Goal: Task Accomplishment & Management: Manage account settings

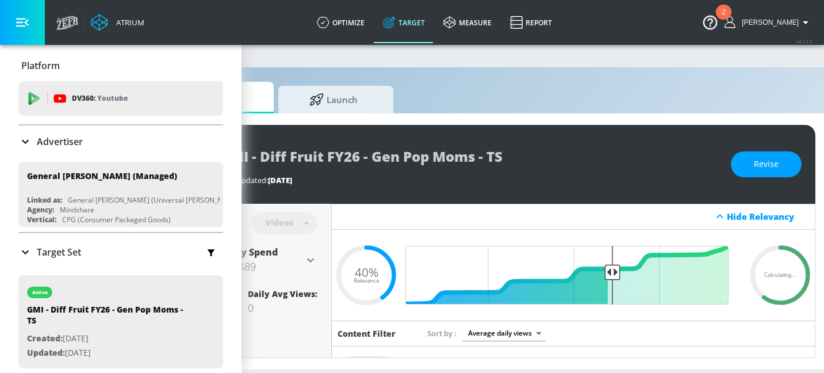
scroll to position [0, 153]
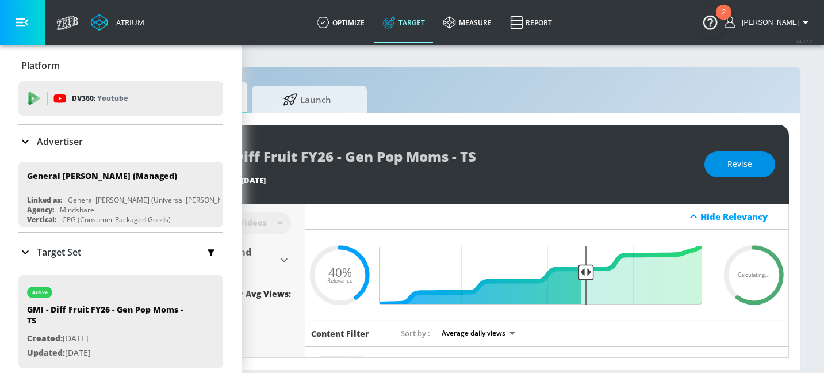
click at [729, 162] on span "Revise" at bounding box center [740, 164] width 25 height 14
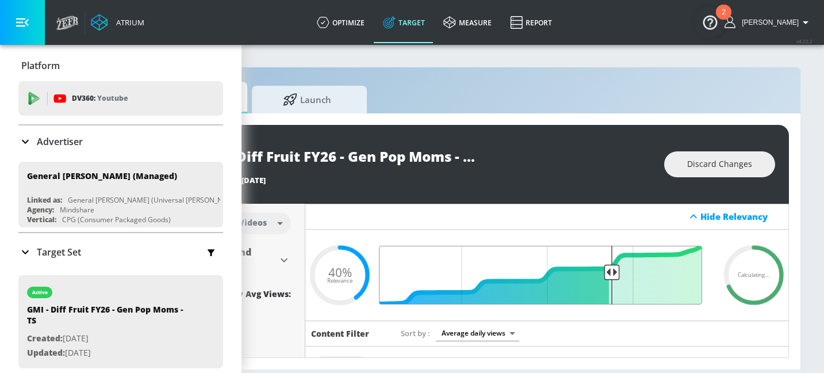
drag, startPoint x: 579, startPoint y: 270, endPoint x: 602, endPoint y: 268, distance: 23.1
click at [602, 268] on input "Final Threshold" at bounding box center [547, 275] width 322 height 59
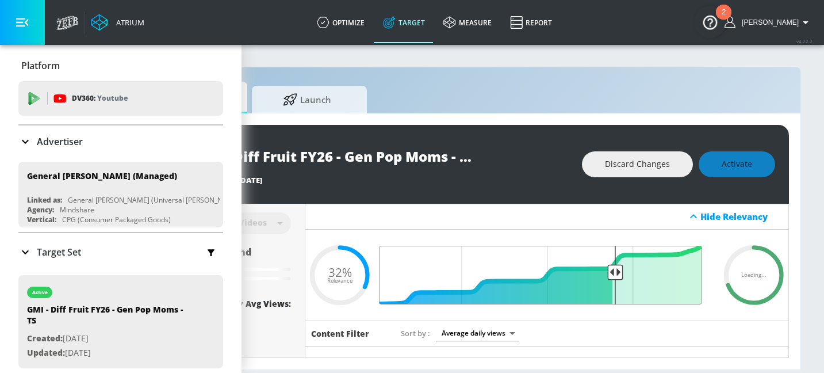
drag, startPoint x: 602, startPoint y: 268, endPoint x: 607, endPoint y: 269, distance: 5.8
click at [607, 269] on input "Final Threshold" at bounding box center [547, 275] width 322 height 59
drag, startPoint x: 608, startPoint y: 269, endPoint x: 621, endPoint y: 269, distance: 13.2
click at [621, 269] on input "Final Threshold" at bounding box center [547, 275] width 322 height 59
type input "0.32"
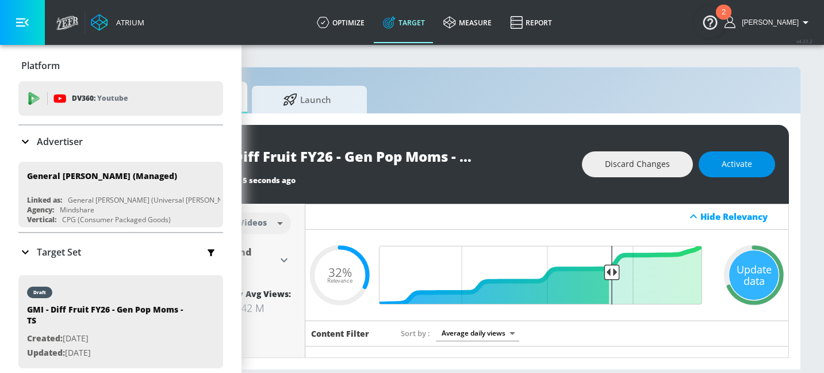
click at [728, 163] on span "Activate" at bounding box center [737, 164] width 30 height 14
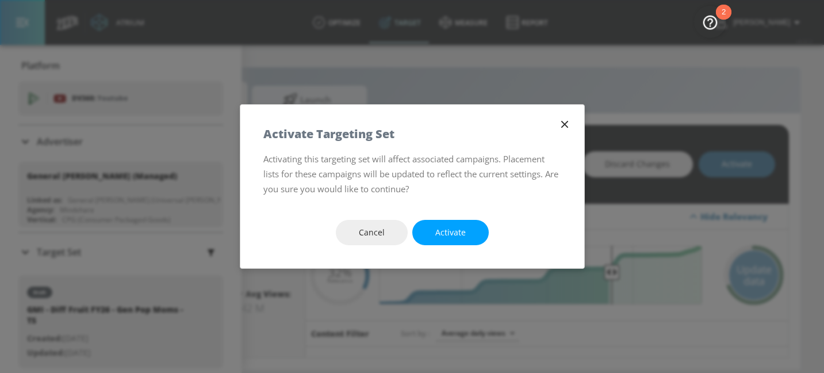
scroll to position [0, 144]
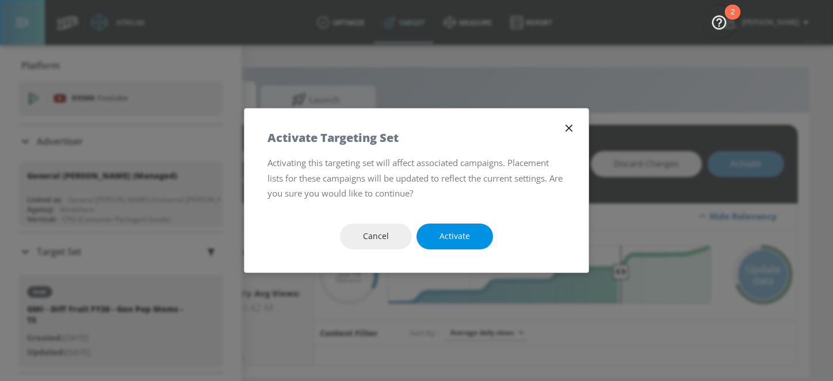
click at [453, 236] on span "Activate" at bounding box center [454, 237] width 30 height 14
